Goal: Information Seeking & Learning: Understand process/instructions

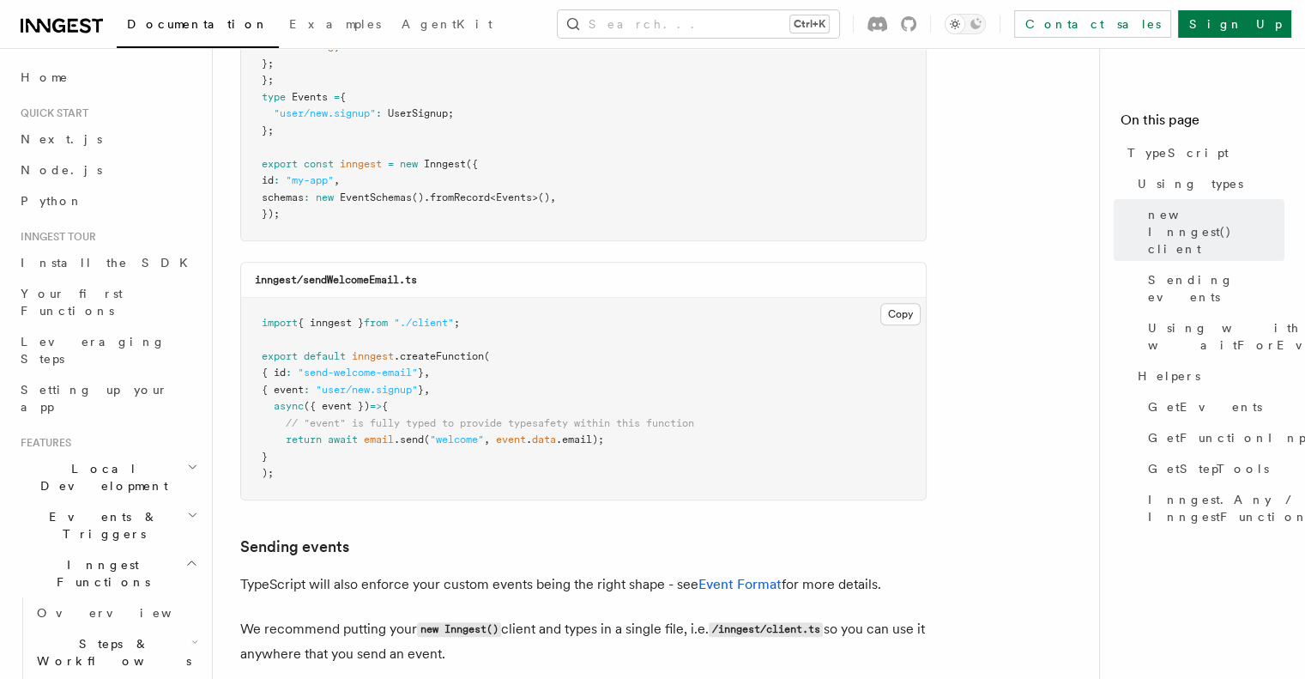
scroll to position [796, 0]
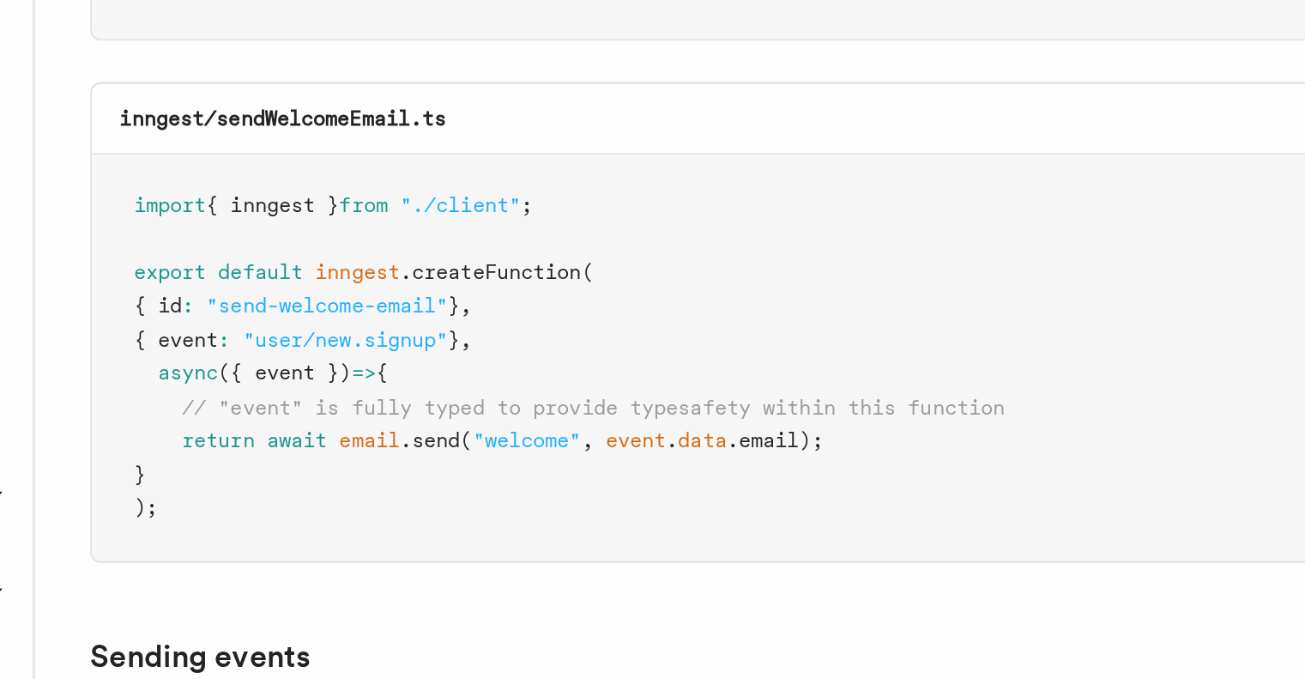
drag, startPoint x: 388, startPoint y: 439, endPoint x: 473, endPoint y: 411, distance: 89.5
click at [473, 411] on pre "import { inngest } from "./client" ; export default inngest .createFunction ( {…" at bounding box center [583, 399] width 685 height 202
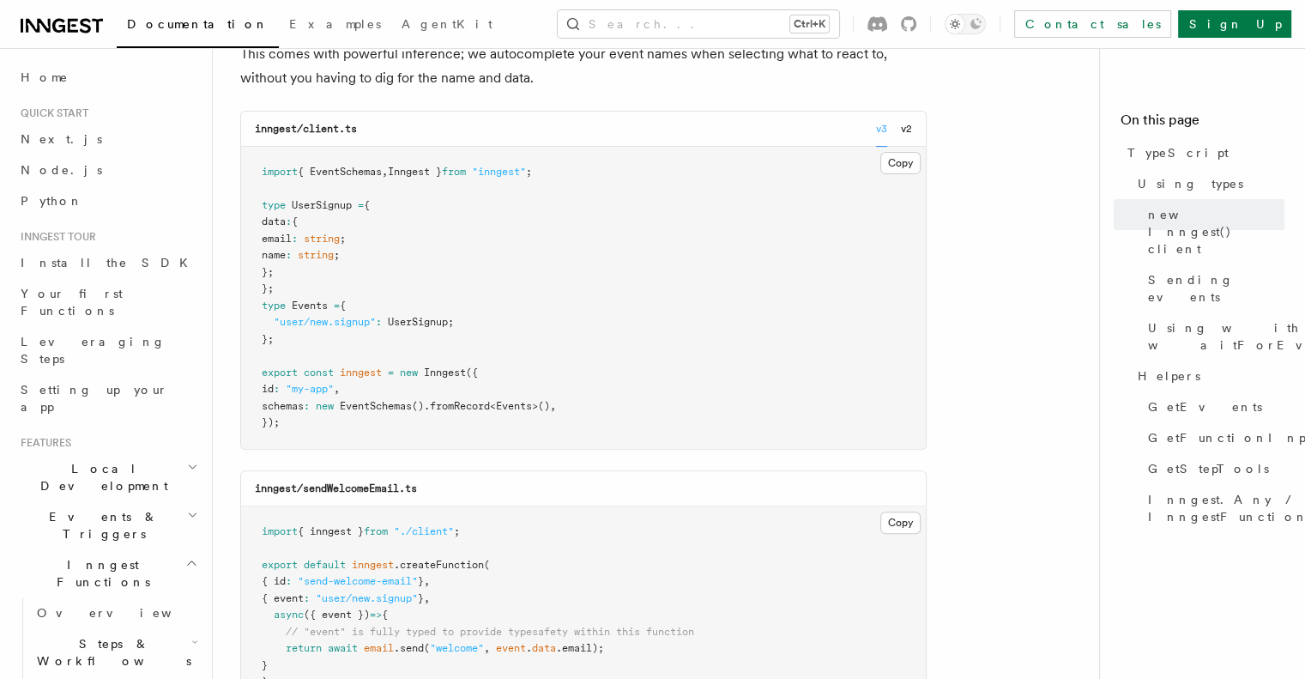
scroll to position [588, 0]
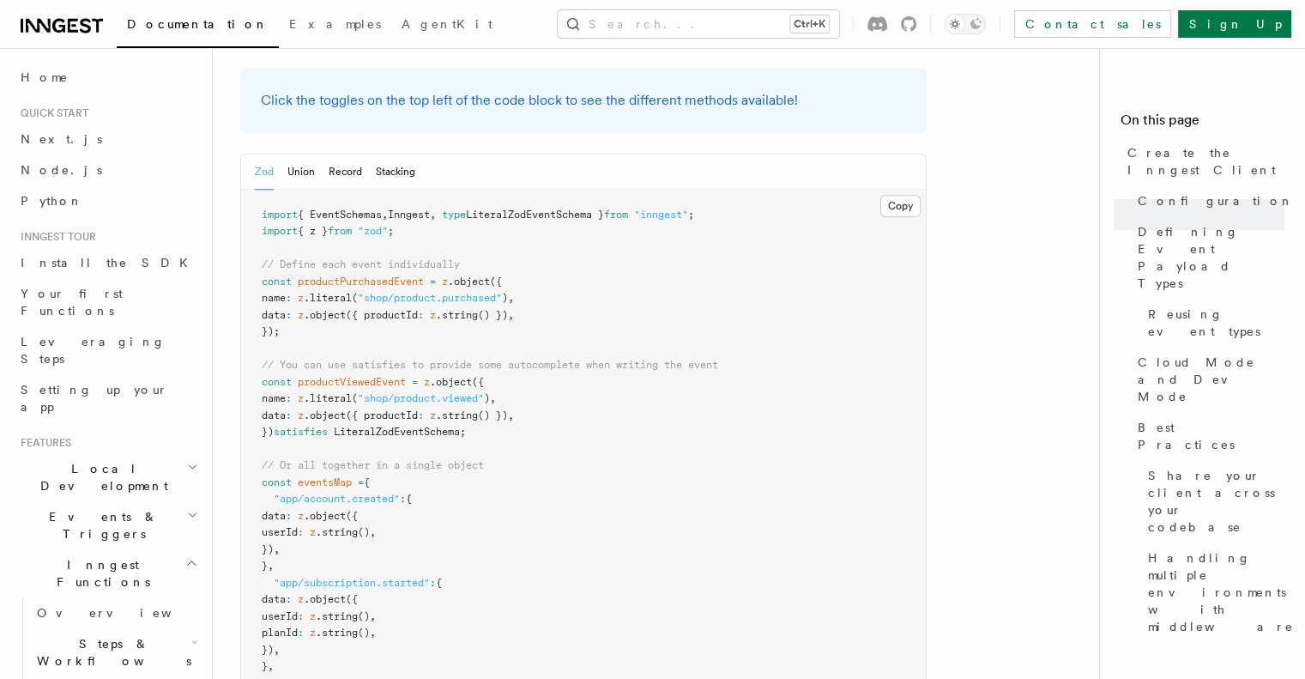
scroll to position [1651, 0]
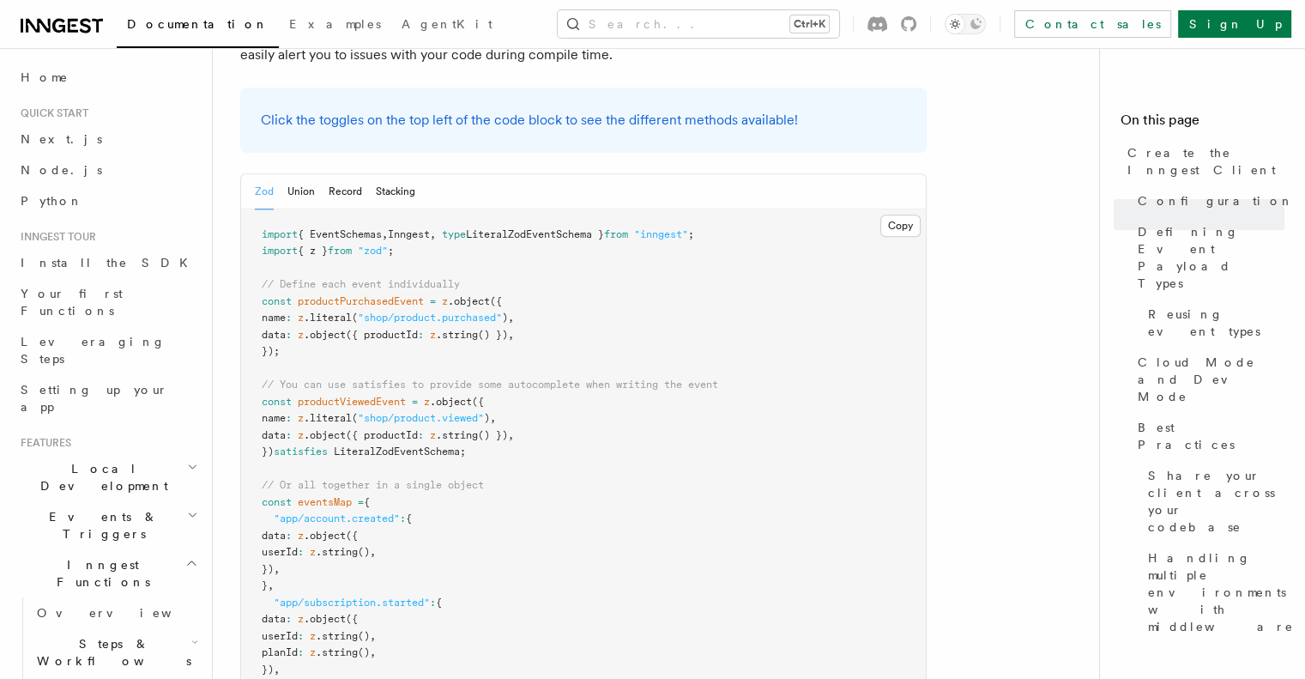
click at [310, 364] on pre "import { EventSchemas , Inngest , type LiteralZodEventSchema } from "inngest" ;…" at bounding box center [583, 519] width 685 height 620
click at [298, 546] on span "userId" at bounding box center [280, 552] width 36 height 12
click at [359, 295] on span "productPurchasedEvent" at bounding box center [361, 301] width 126 height 12
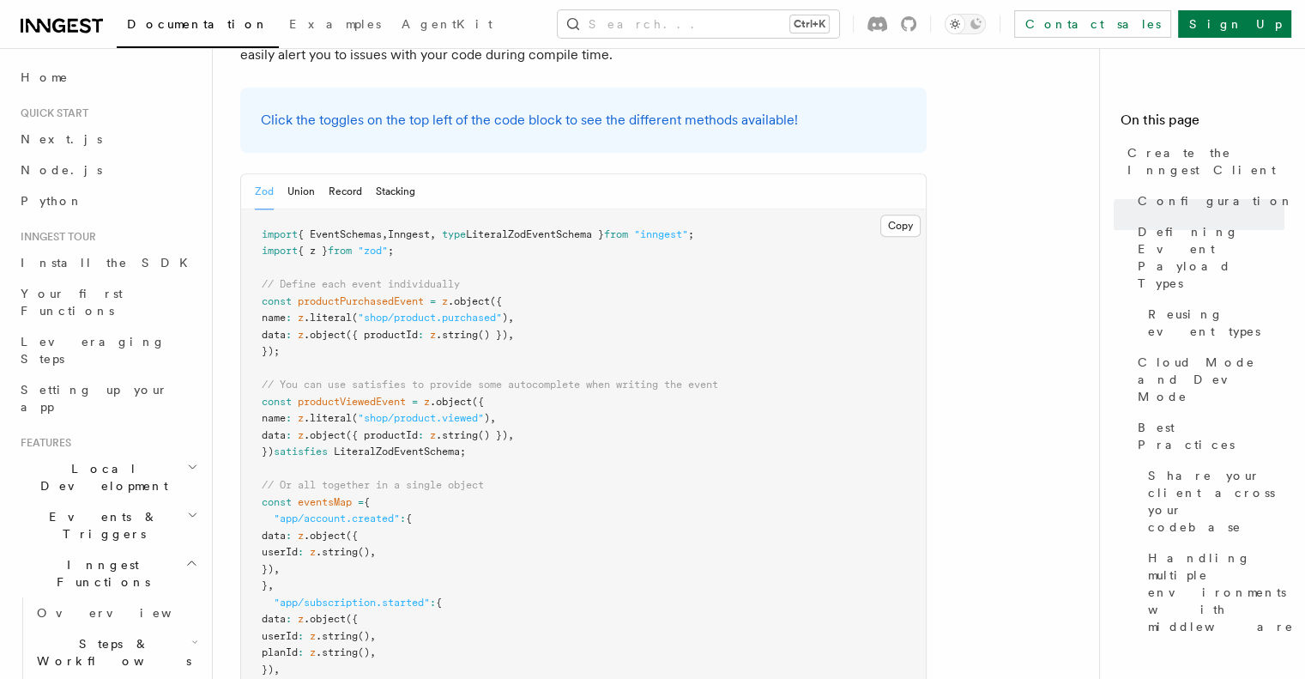
click at [386, 335] on pre "import { EventSchemas , Inngest , type LiteralZodEventSchema } from "inngest" ;…" at bounding box center [583, 519] width 685 height 620
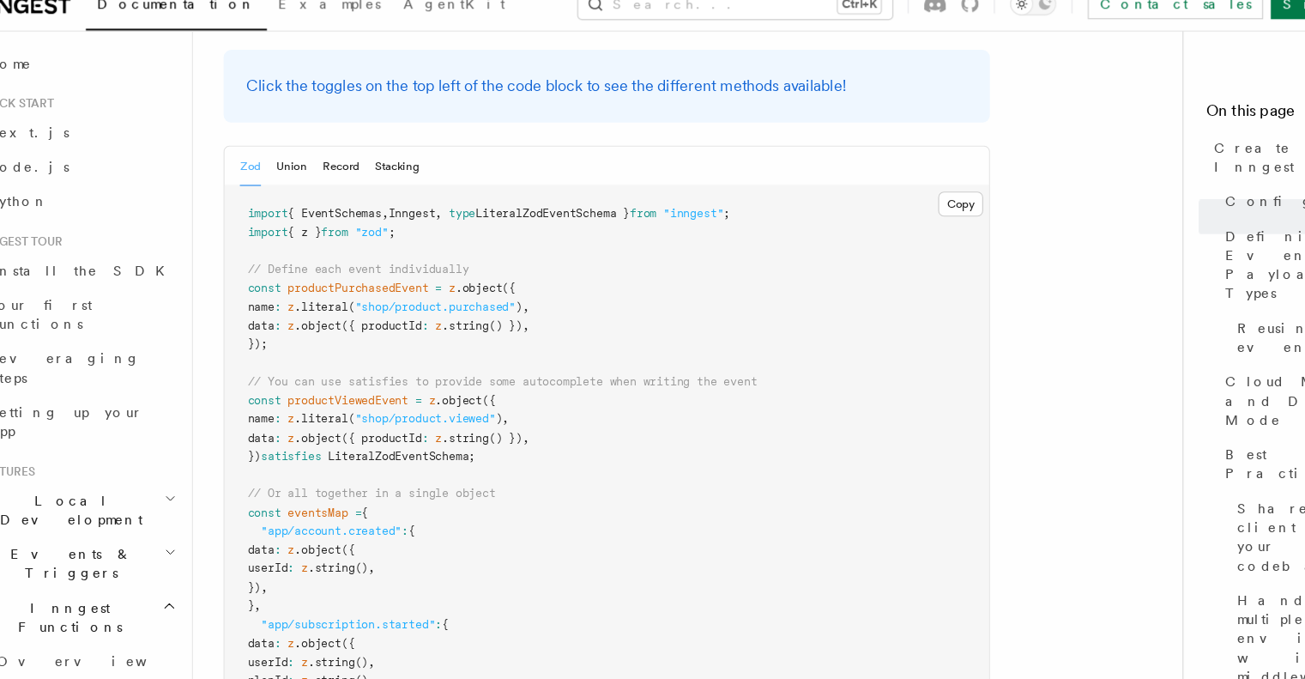
scroll to position [1674, 0]
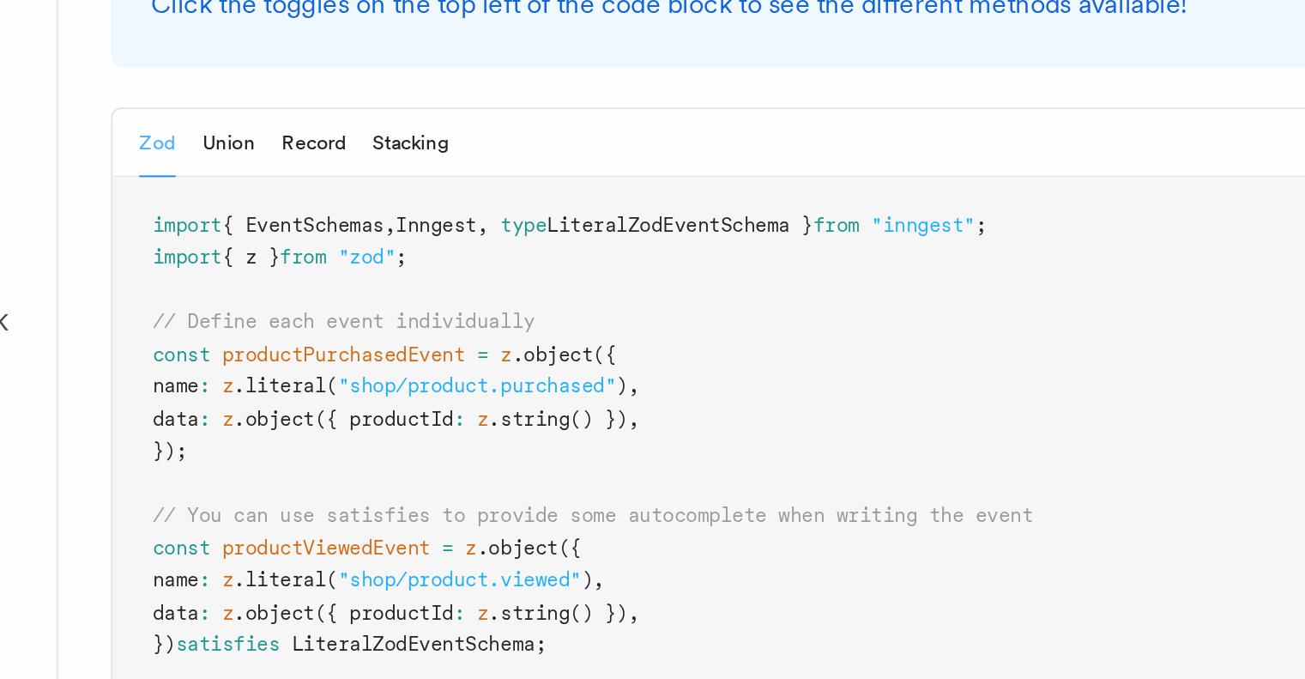
click at [383, 187] on pre "import { EventSchemas , Inngest , type LiteralZodEventSchema } from "inngest" ;…" at bounding box center [583, 497] width 685 height 620
click at [383, 289] on span ""shop/product.purchased"" at bounding box center [430, 295] width 144 height 12
drag, startPoint x: 383, startPoint y: 164, endPoint x: 479, endPoint y: 166, distance: 96.1
click at [479, 289] on span ""shop/product.purchased"" at bounding box center [430, 295] width 144 height 12
click at [454, 389] on span ""shop/product.viewed"" at bounding box center [421, 395] width 126 height 12
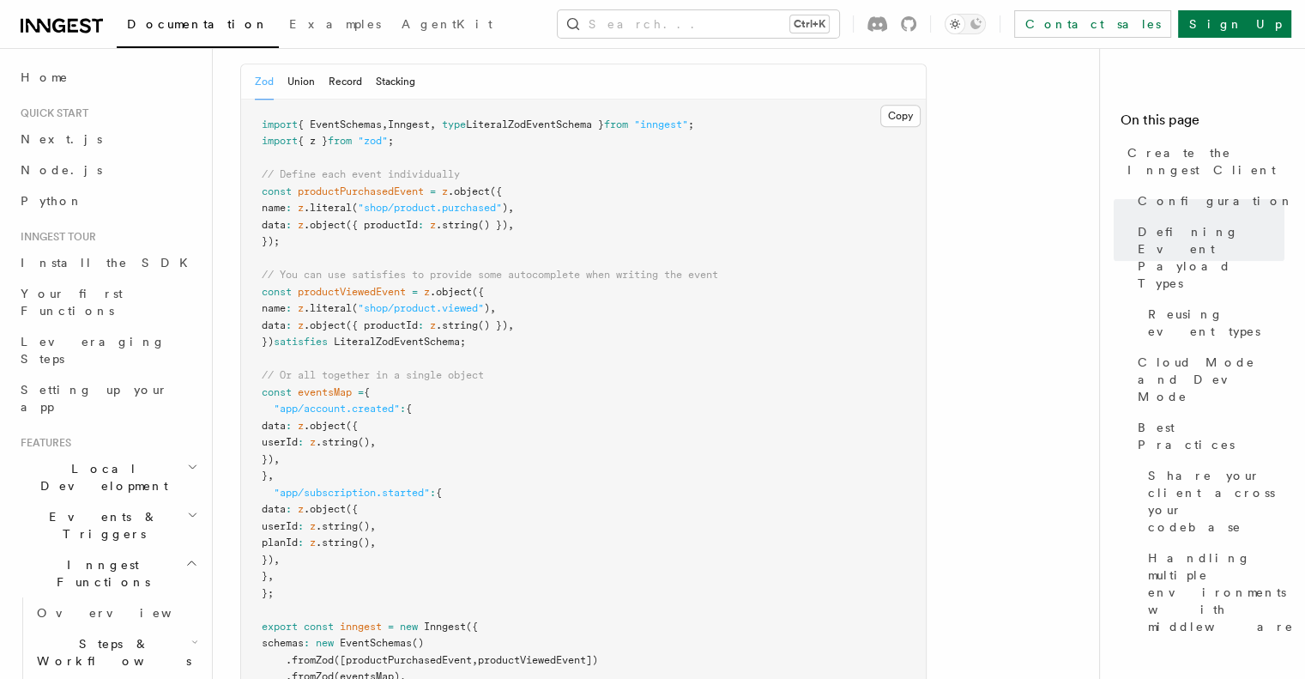
scroll to position [1759, 0]
click at [347, 304] on span ".literal" at bounding box center [328, 310] width 48 height 12
click at [357, 305] on pre "import { EventSchemas , Inngest , type LiteralZodEventSchema } from "inngest" ;…" at bounding box center [583, 411] width 685 height 620
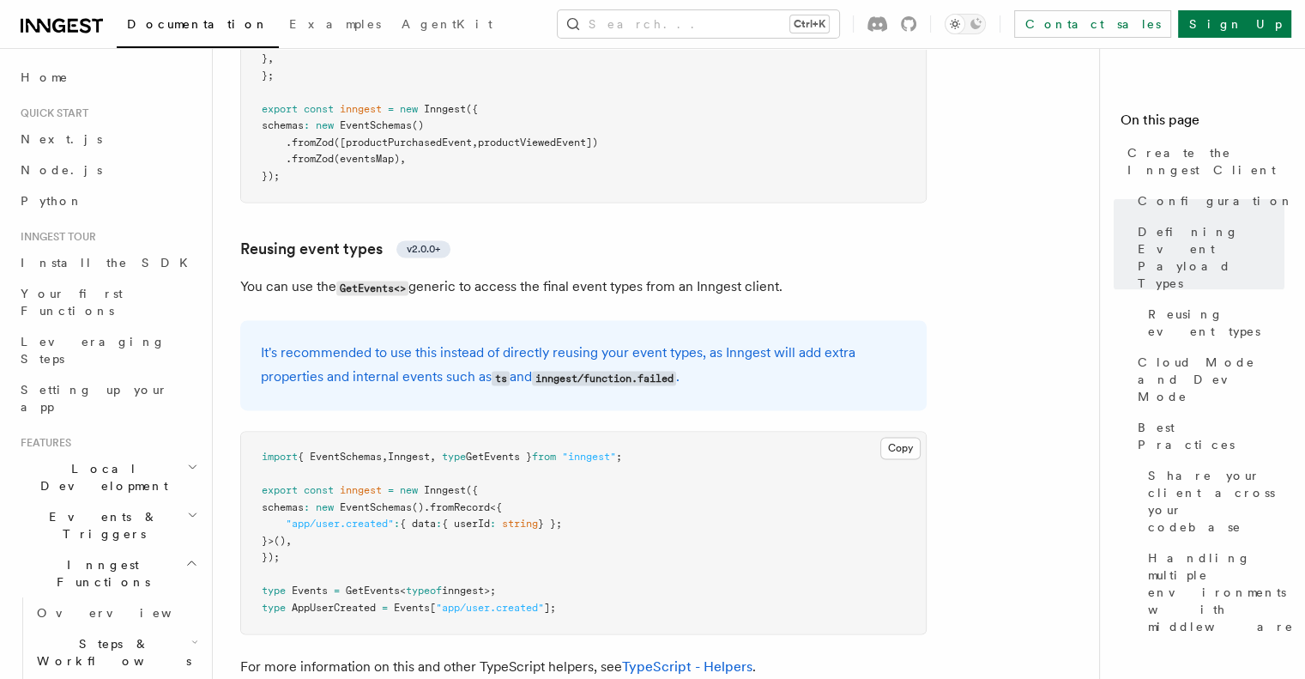
scroll to position [2282, 0]
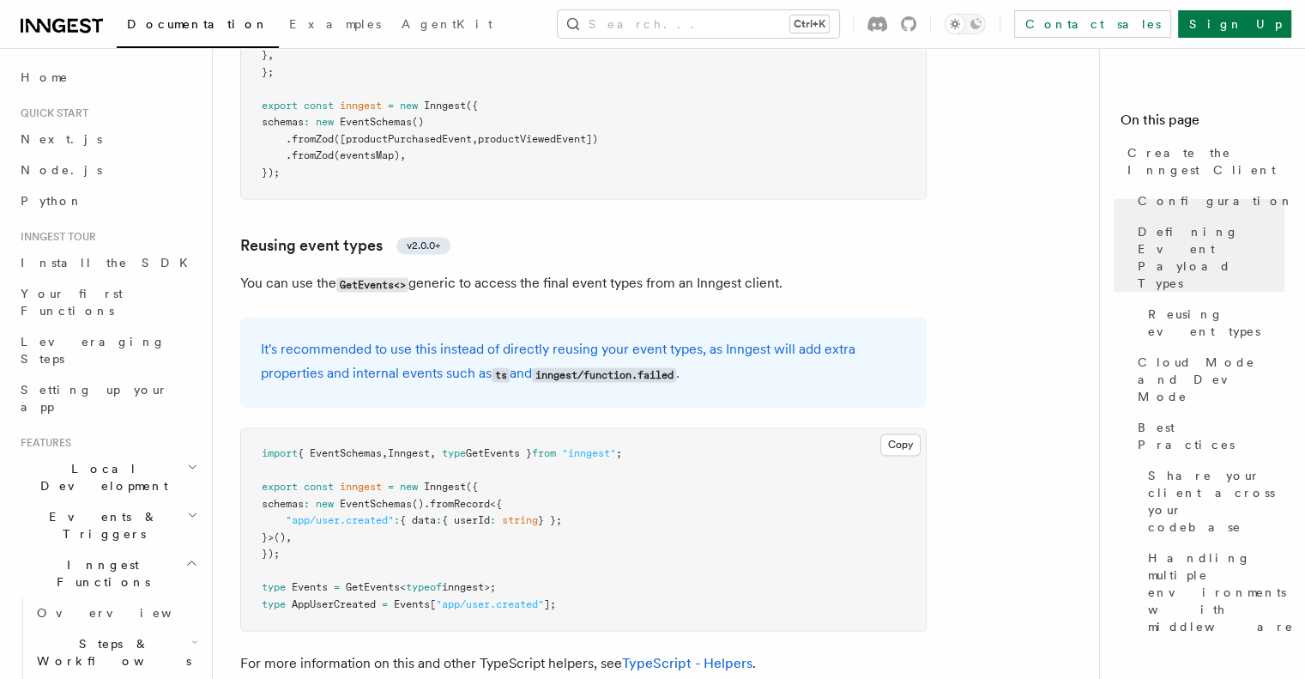
click at [470, 337] on p "It's recommended to use this instead of directly reusing your event types, as I…" at bounding box center [583, 361] width 645 height 49
drag, startPoint x: 470, startPoint y: 215, endPoint x: 292, endPoint y: 223, distance: 178.6
click at [292, 337] on p "It's recommended to use this instead of directly reusing your event types, as I…" at bounding box center [583, 361] width 645 height 49
click at [315, 168] on article "References TypeScript SDK Create the Inngest Client The Inngest client object i…" at bounding box center [662, 204] width 845 height 4821
click at [487, 337] on p "It's recommended to use this instead of directly reusing your event types, as I…" at bounding box center [583, 361] width 645 height 49
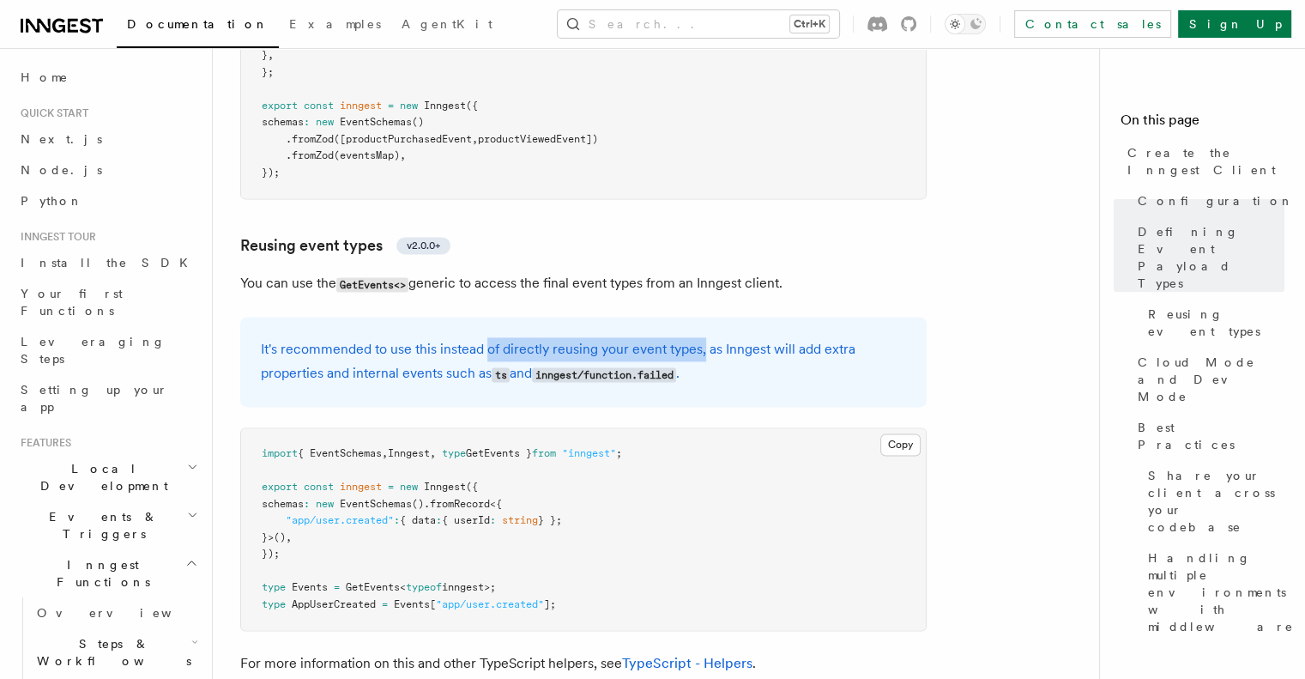
drag, startPoint x: 487, startPoint y: 218, endPoint x: 699, endPoint y: 202, distance: 212.4
click at [699, 317] on div "It's recommended to use this instead of directly reusing your event types, as I…" at bounding box center [583, 362] width 686 height 90
click at [770, 337] on p "It's recommended to use this instead of directly reusing your event types, as I…" at bounding box center [583, 361] width 645 height 49
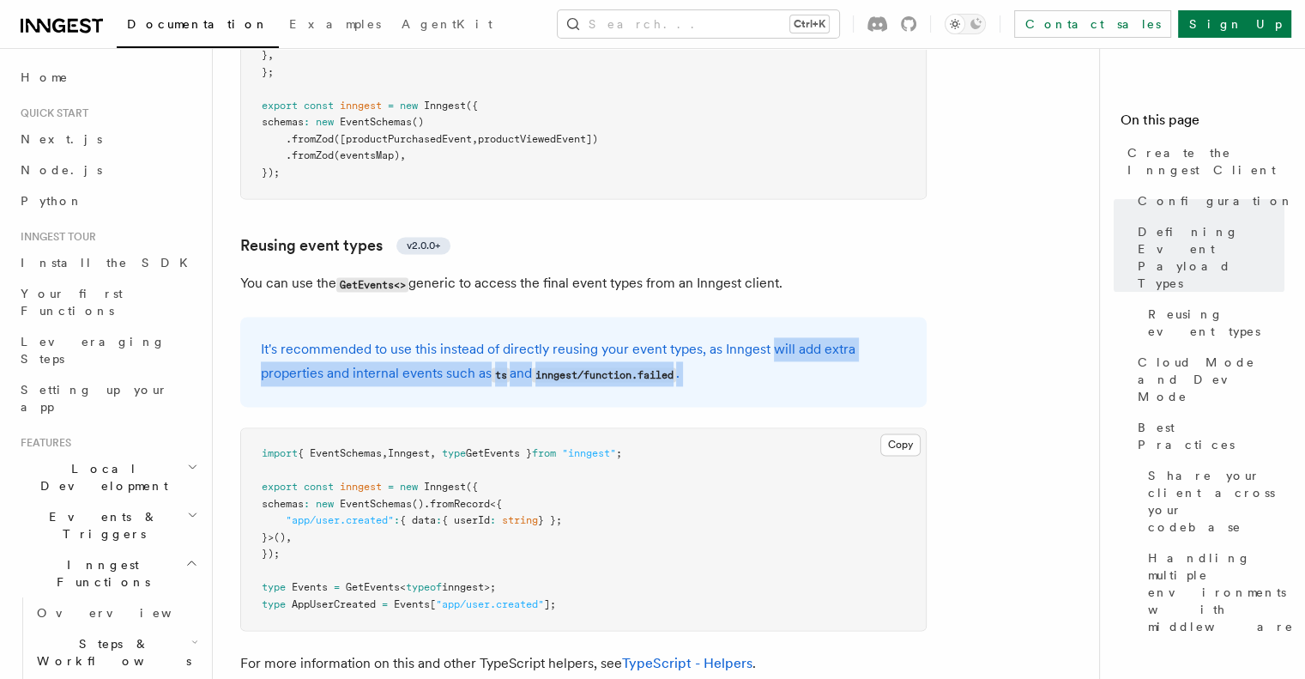
drag, startPoint x: 770, startPoint y: 223, endPoint x: 738, endPoint y: 263, distance: 51.8
click at [738, 317] on div "It's recommended to use this instead of directly reusing your event types, as I…" at bounding box center [583, 362] width 686 height 90
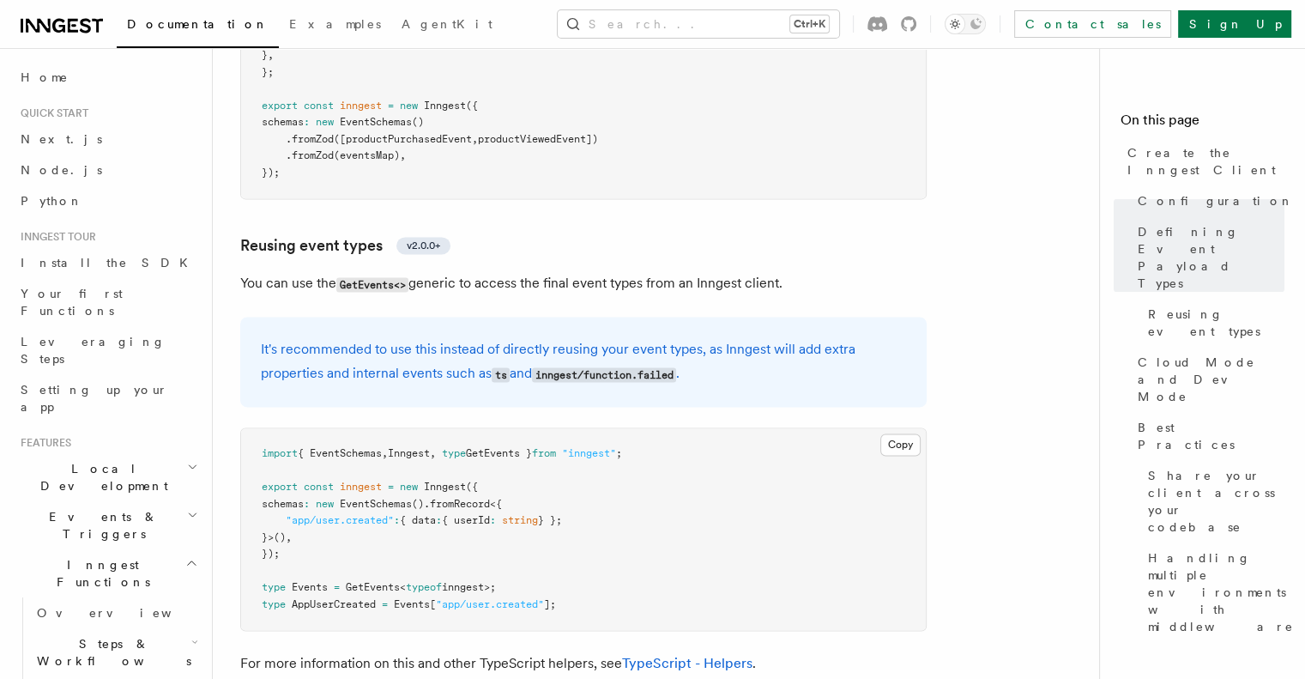
click at [722, 428] on pre "import { EventSchemas , Inngest , type GetEvents } from "inngest" ; export cons…" at bounding box center [583, 529] width 685 height 202
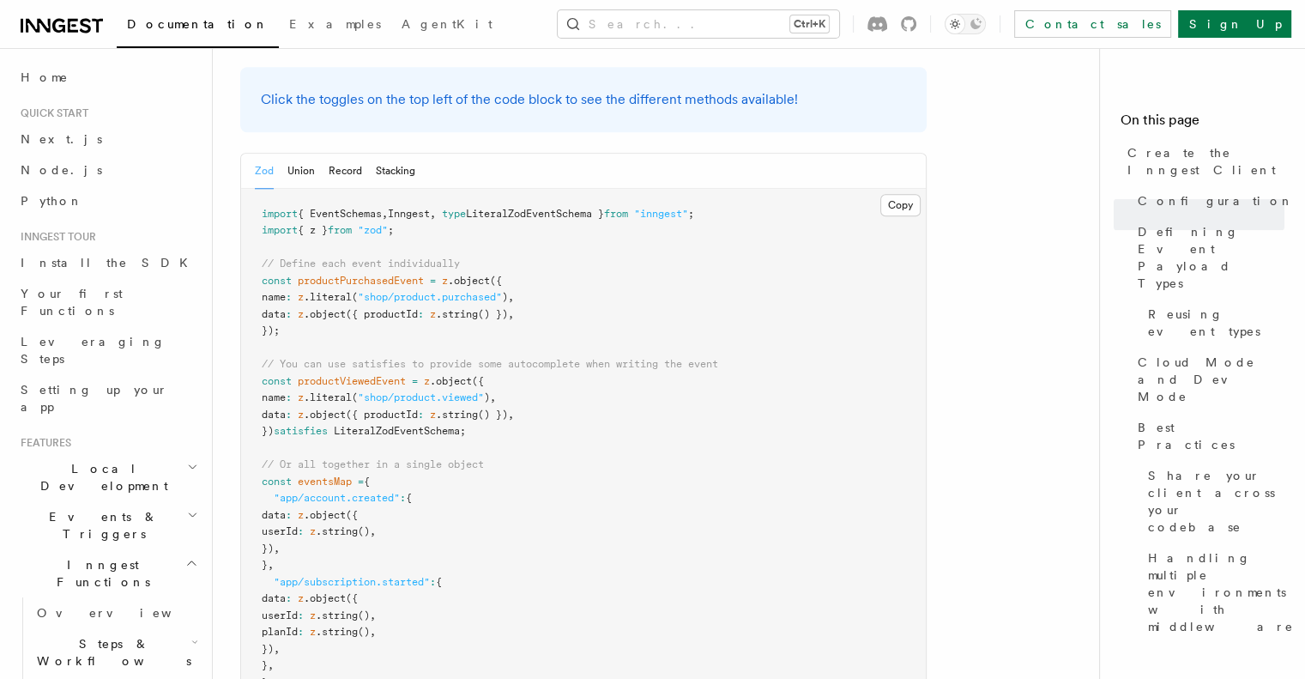
scroll to position [1672, 0]
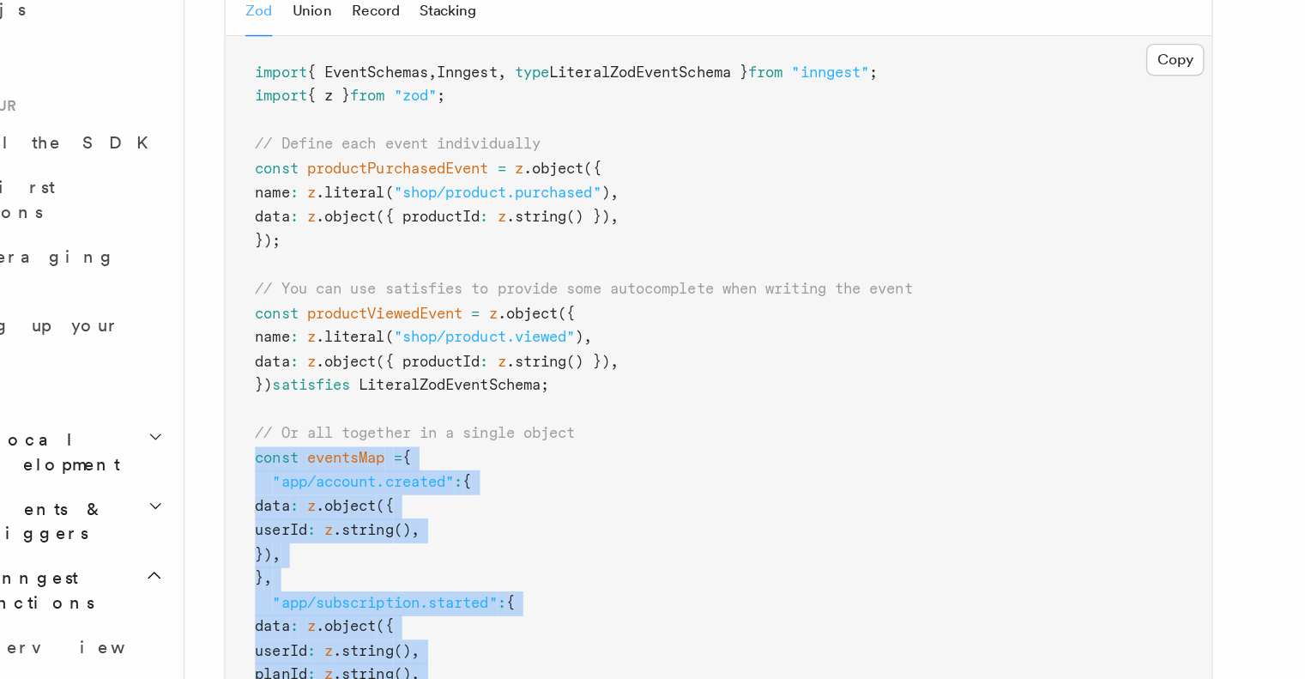
drag, startPoint x: 255, startPoint y: 351, endPoint x: 290, endPoint y: 544, distance: 196.2
click at [290, 544] on pre "import { EventSchemas , Inngest , type LiteralZodEventSchema } from "inngest" ;…" at bounding box center [583, 499] width 685 height 620
copy code "const eventsMap = { "app/account.created" : { data : z .object ({ userId : z .s…"
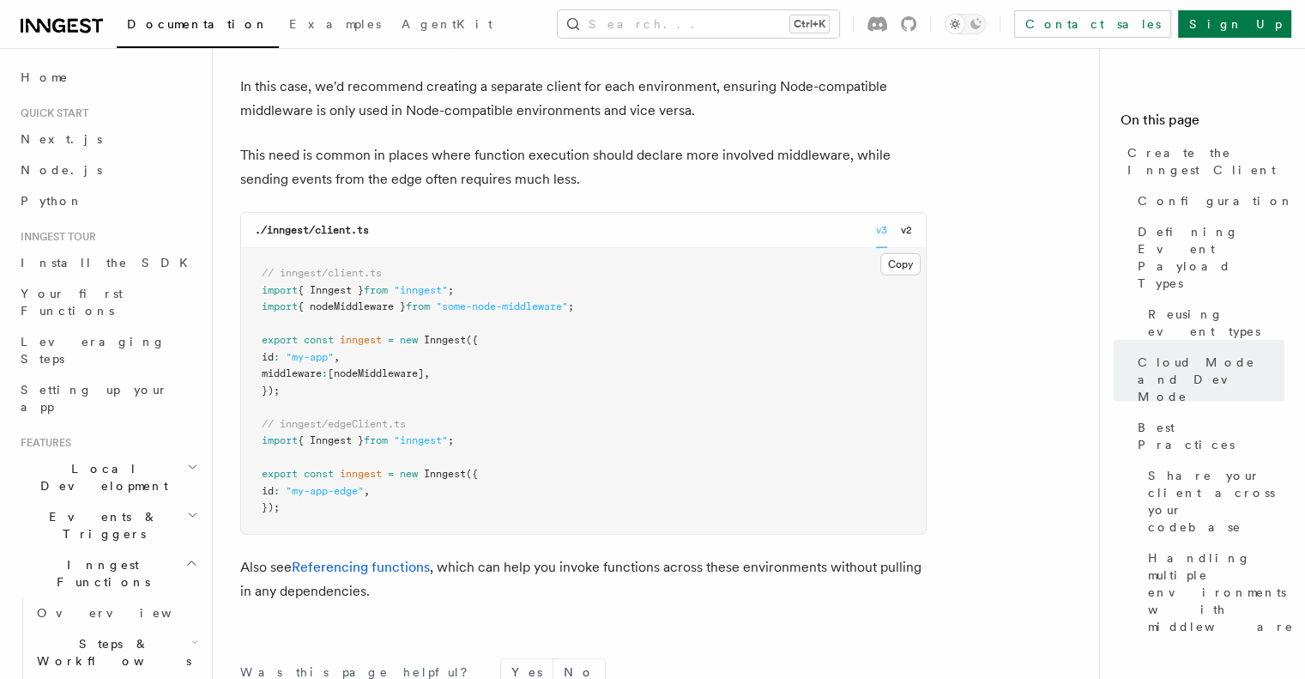
scroll to position [4089, 0]
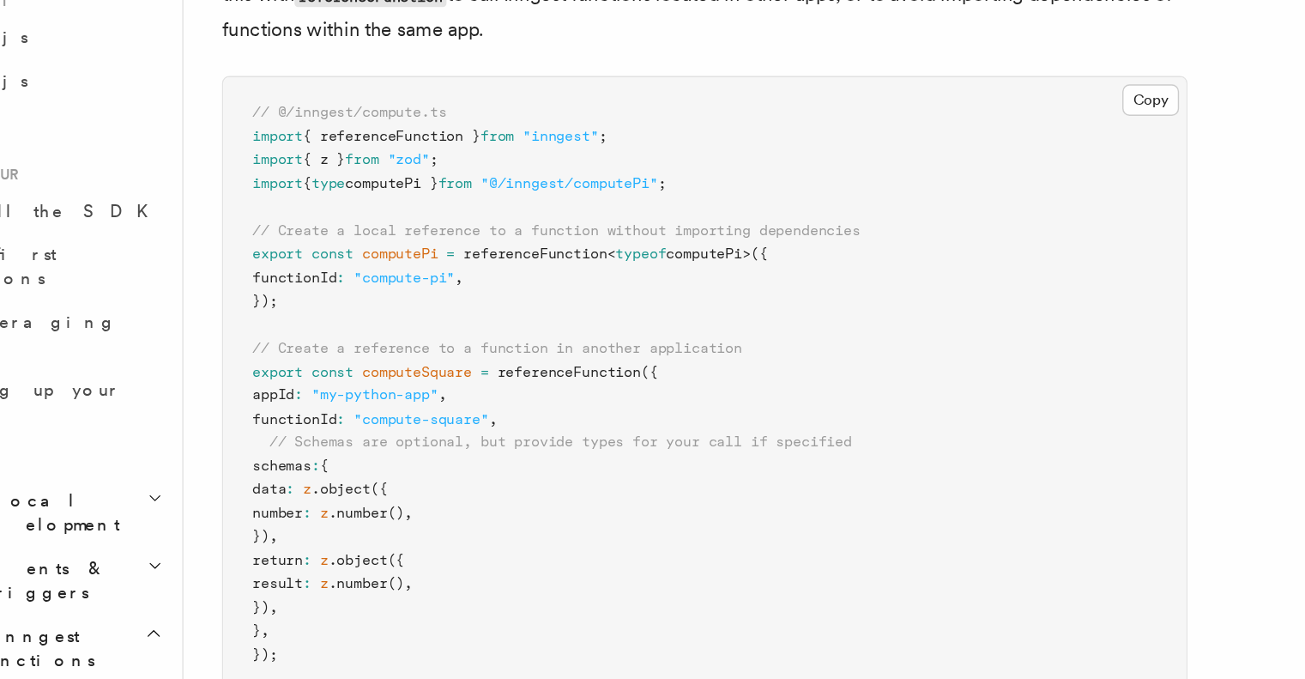
scroll to position [86, 0]
